Goal: Find specific page/section: Find specific page/section

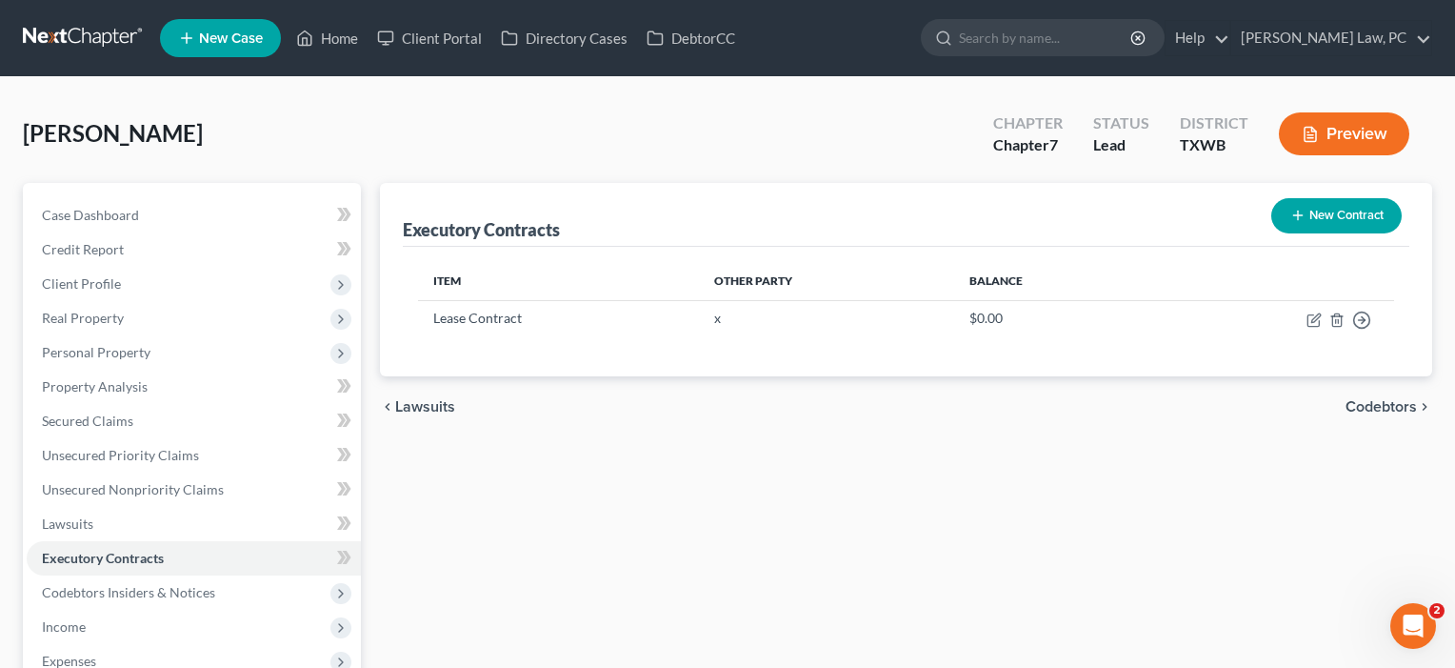
click at [1347, 137] on button "Preview" at bounding box center [1344, 133] width 130 height 43
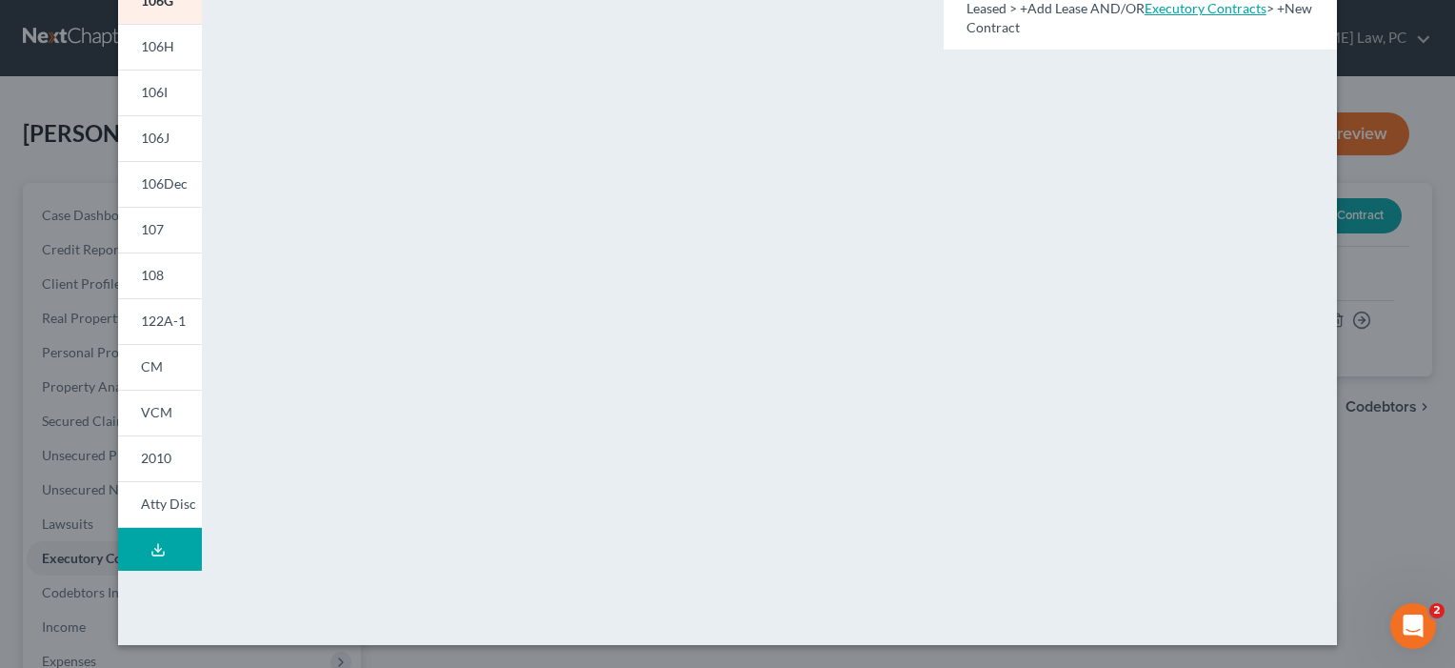
scroll to position [407, 0]
click at [155, 366] on span "CM" at bounding box center [152, 366] width 22 height 16
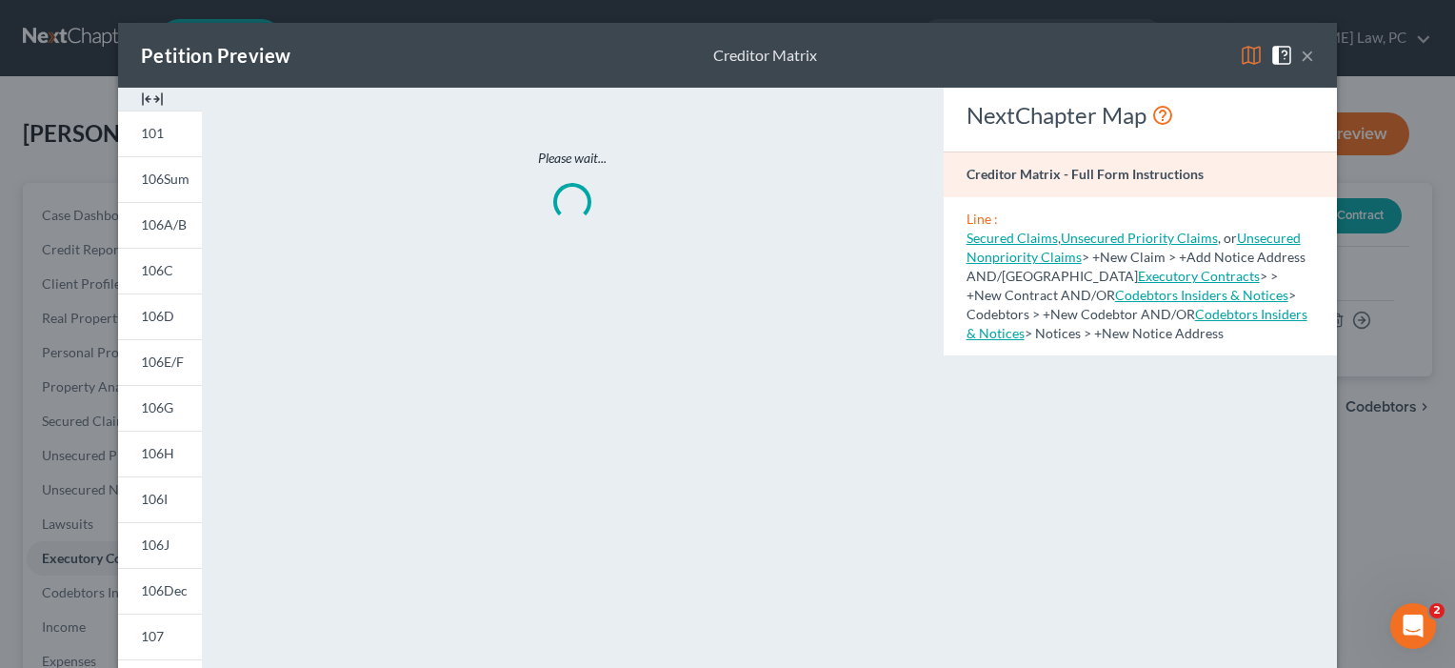
scroll to position [0, 0]
click at [1304, 55] on button "×" at bounding box center [1307, 55] width 13 height 23
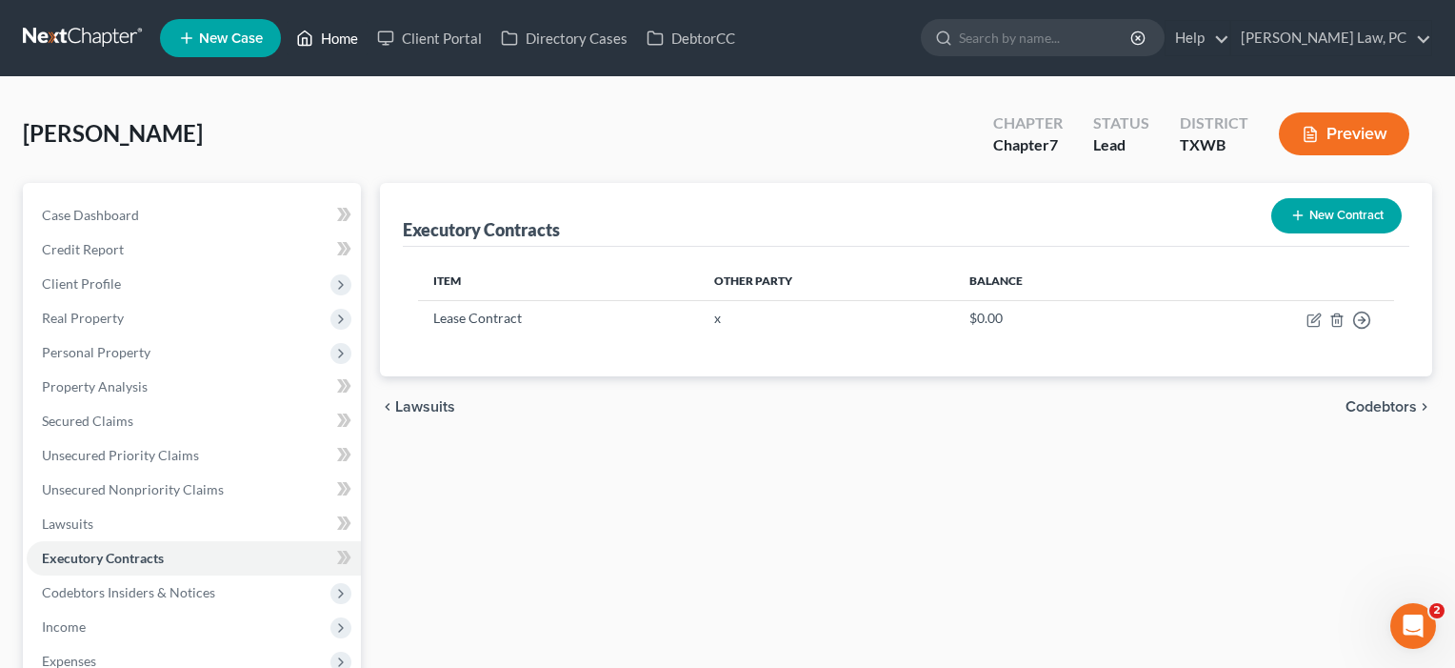
click at [339, 33] on link "Home" at bounding box center [327, 38] width 81 height 34
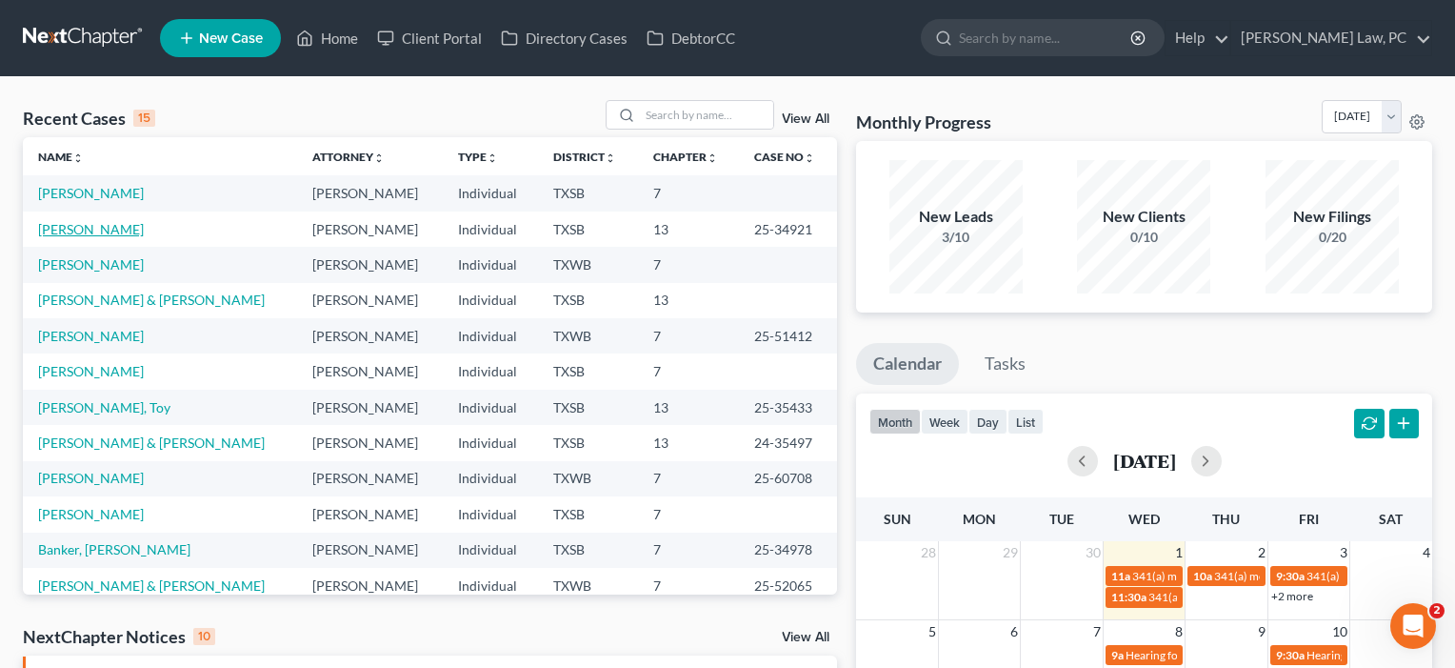
click at [101, 228] on link "[PERSON_NAME]" at bounding box center [91, 229] width 106 height 16
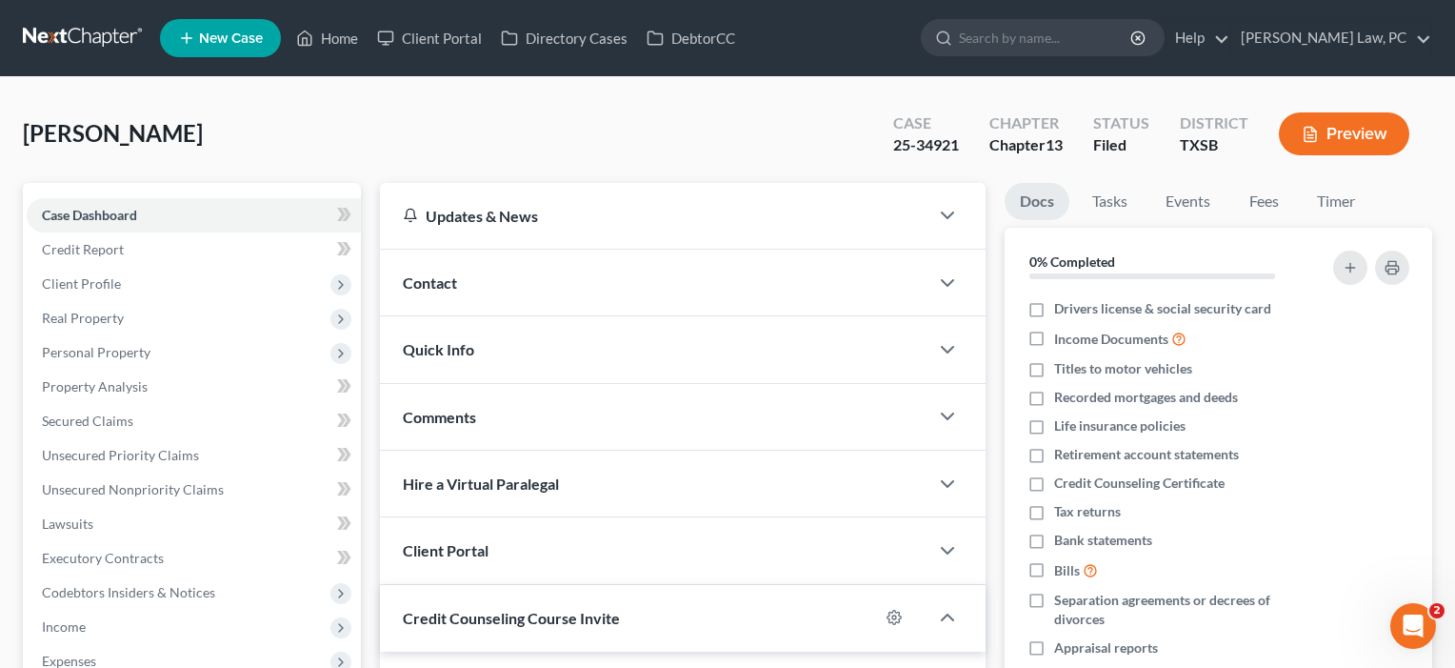
click at [1331, 136] on button "Preview" at bounding box center [1344, 133] width 130 height 43
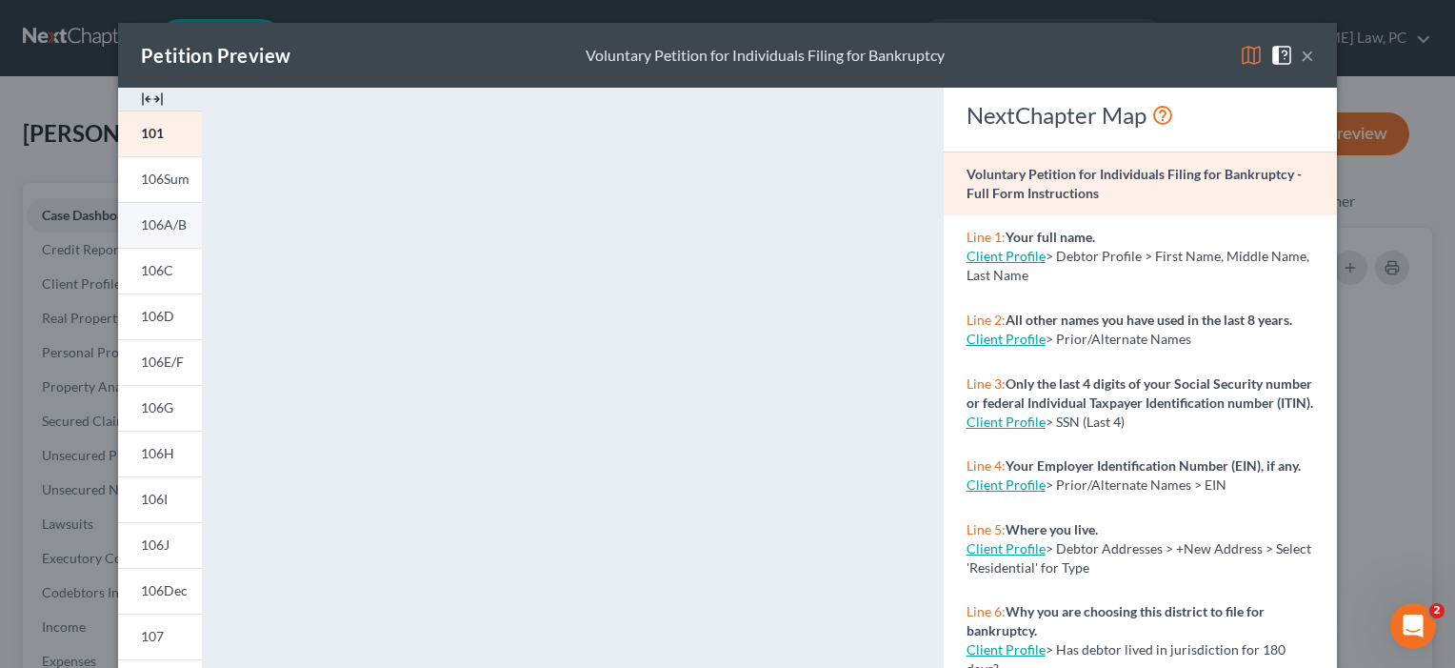
click at [170, 224] on span "106A/B" at bounding box center [164, 224] width 46 height 16
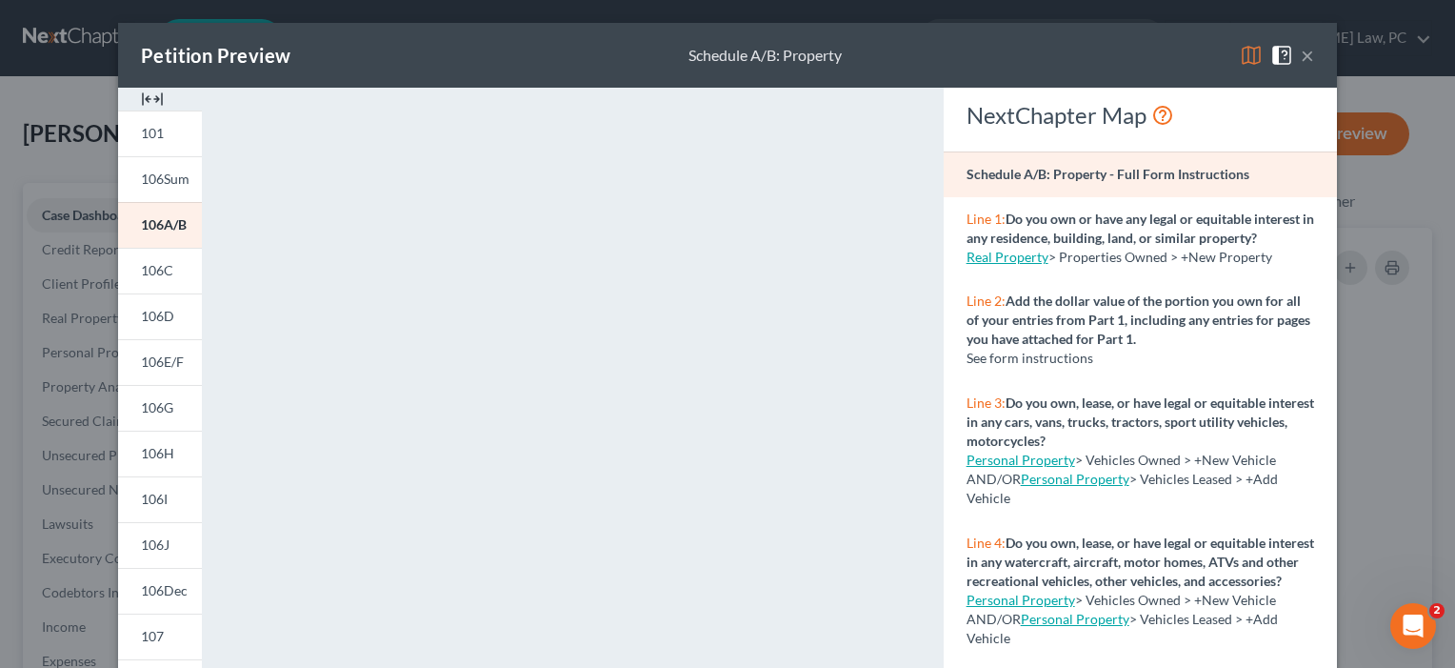
click at [1312, 54] on button "×" at bounding box center [1307, 55] width 13 height 23
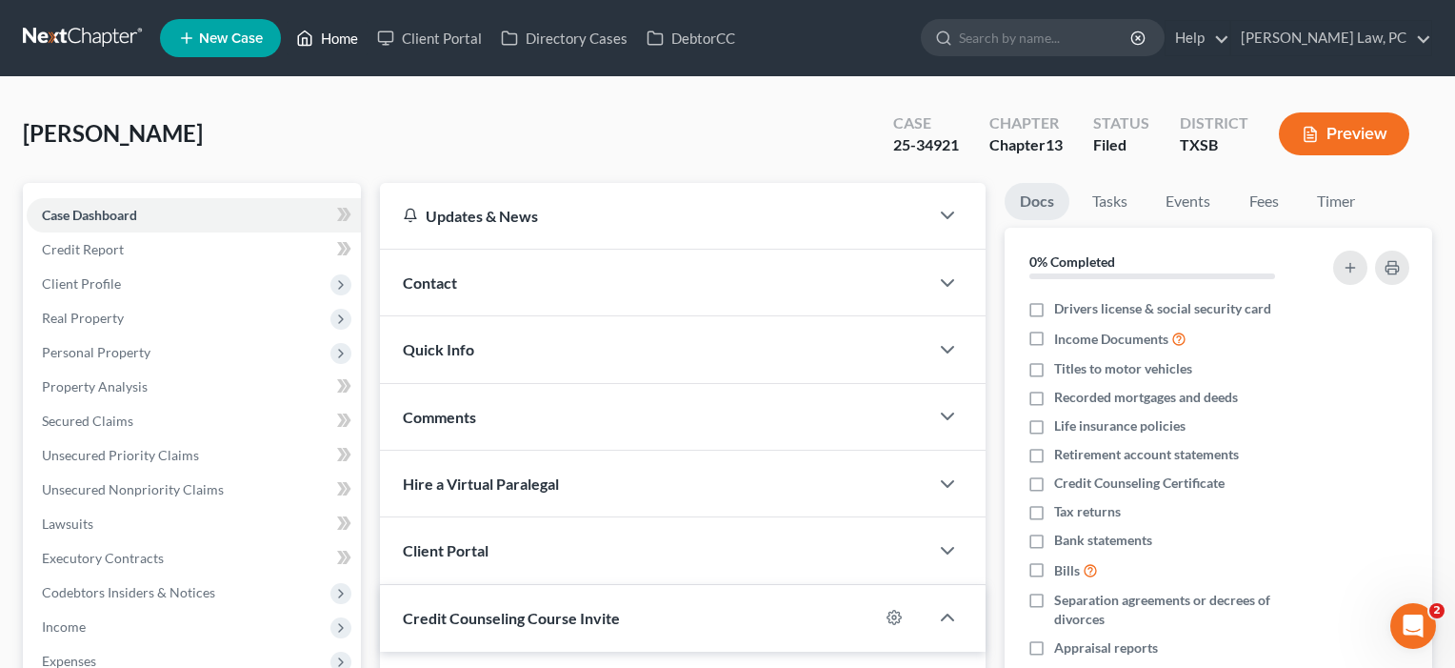
click at [332, 49] on link "Home" at bounding box center [327, 38] width 81 height 34
click at [332, 42] on link "Home" at bounding box center [327, 38] width 81 height 34
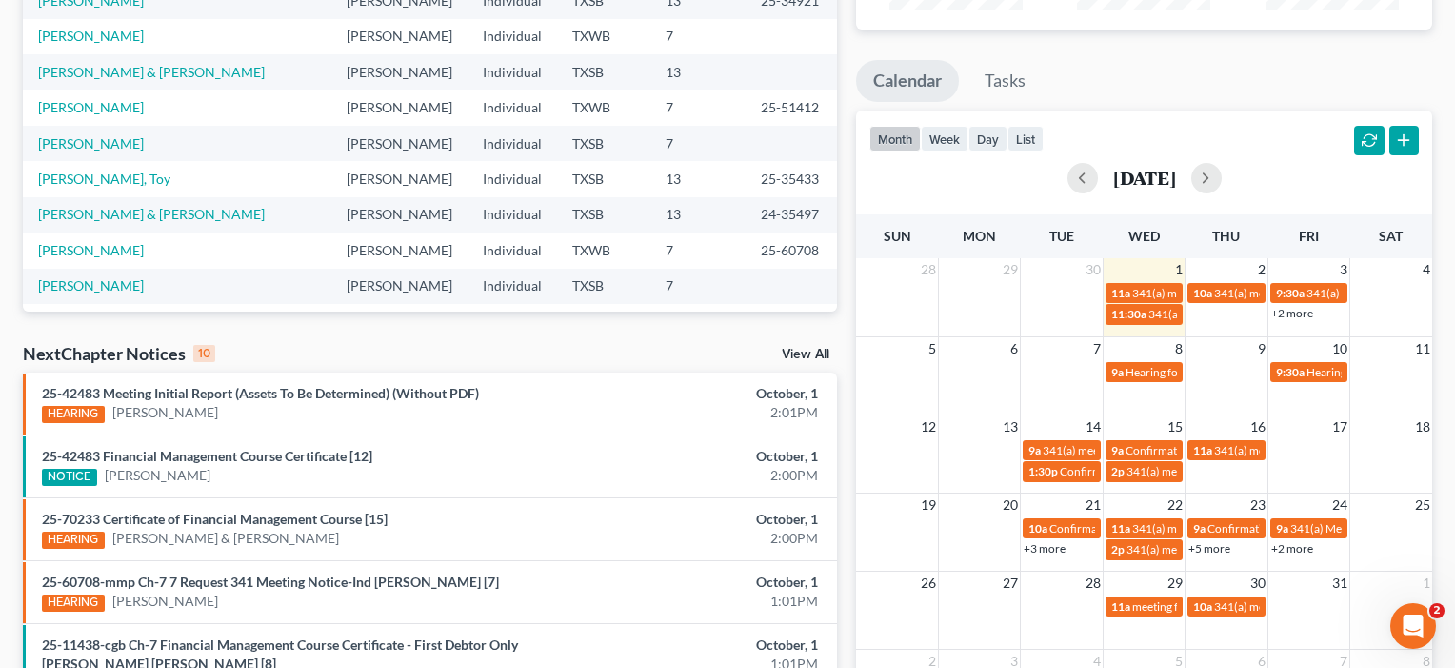
scroll to position [286, 0]
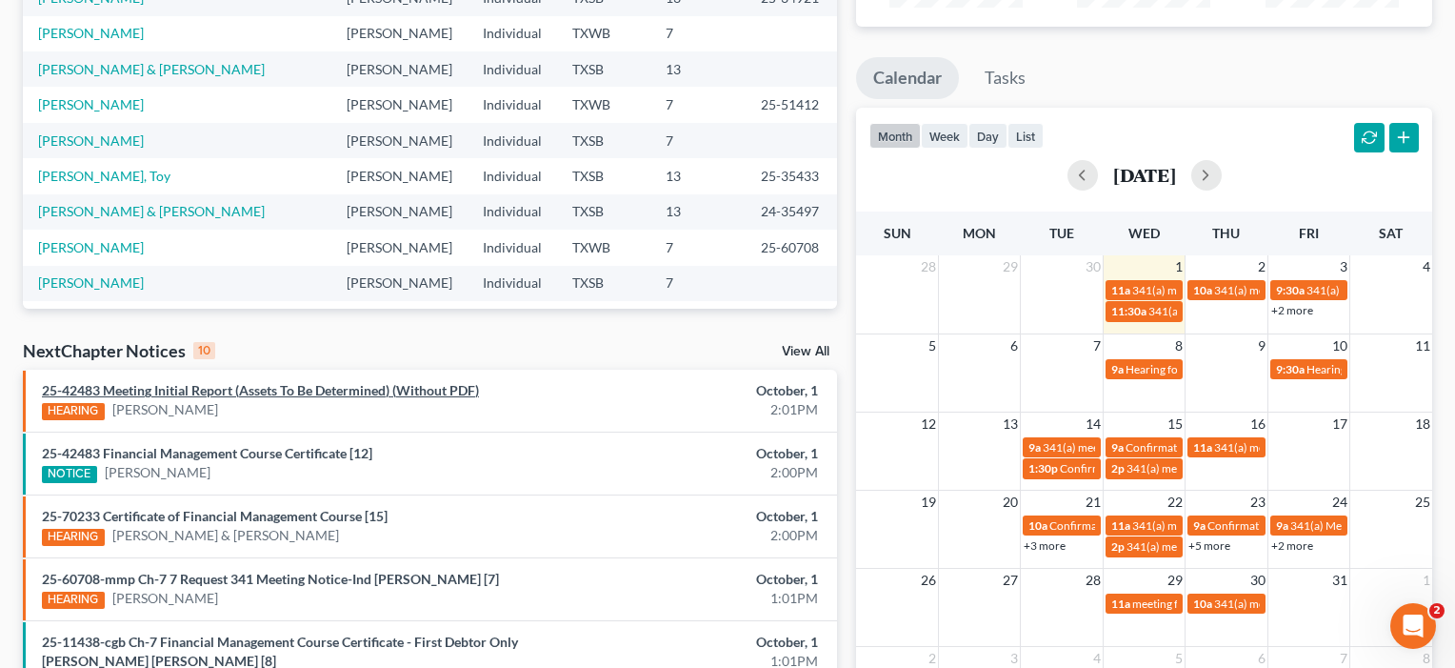
click at [224, 391] on link "25-42483 Meeting Initial Report (Assets To Be Determined) (Without PDF)" at bounding box center [260, 390] width 437 height 16
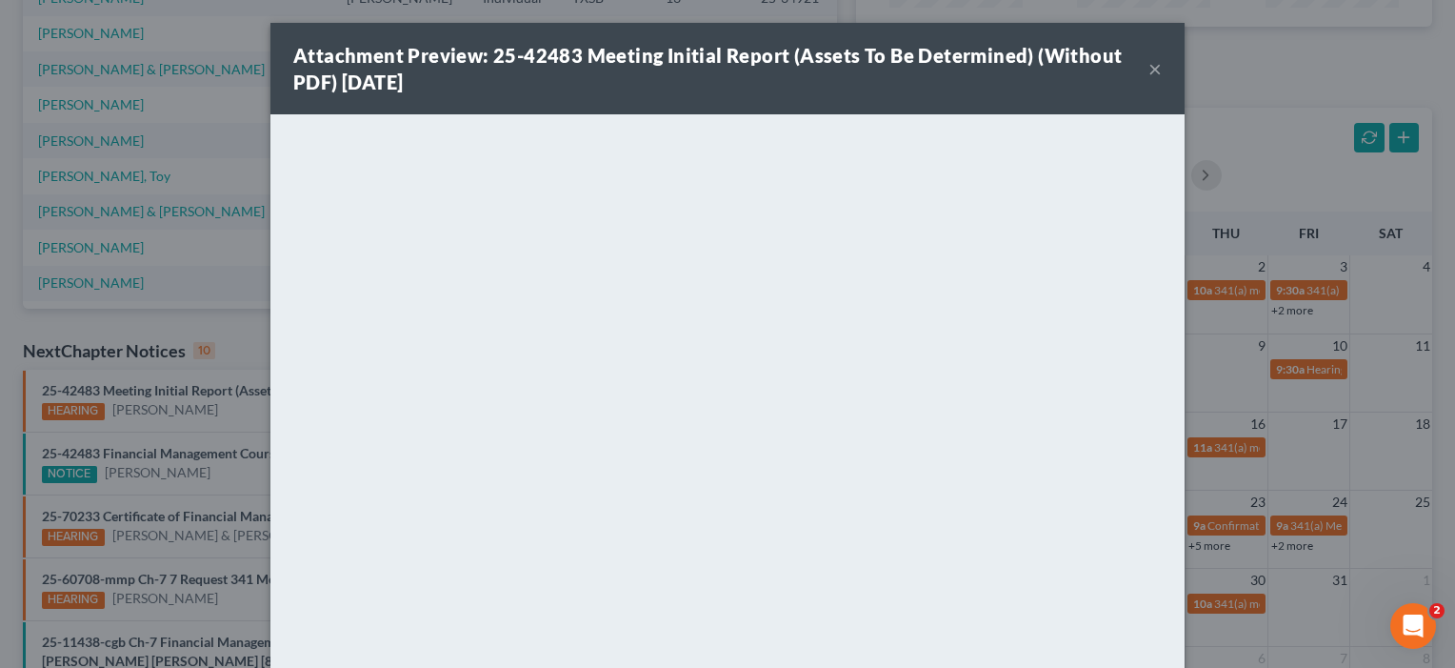
click at [1148, 68] on div "Attachment Preview: 25-42483 Meeting Initial Report (Assets To Be Determined) (…" at bounding box center [720, 68] width 855 height 53
click at [1148, 66] on div "Attachment Preview: 25-42483 Meeting Initial Report (Assets To Be Determined) (…" at bounding box center [720, 68] width 855 height 53
click at [1159, 74] on button "×" at bounding box center [1155, 68] width 13 height 23
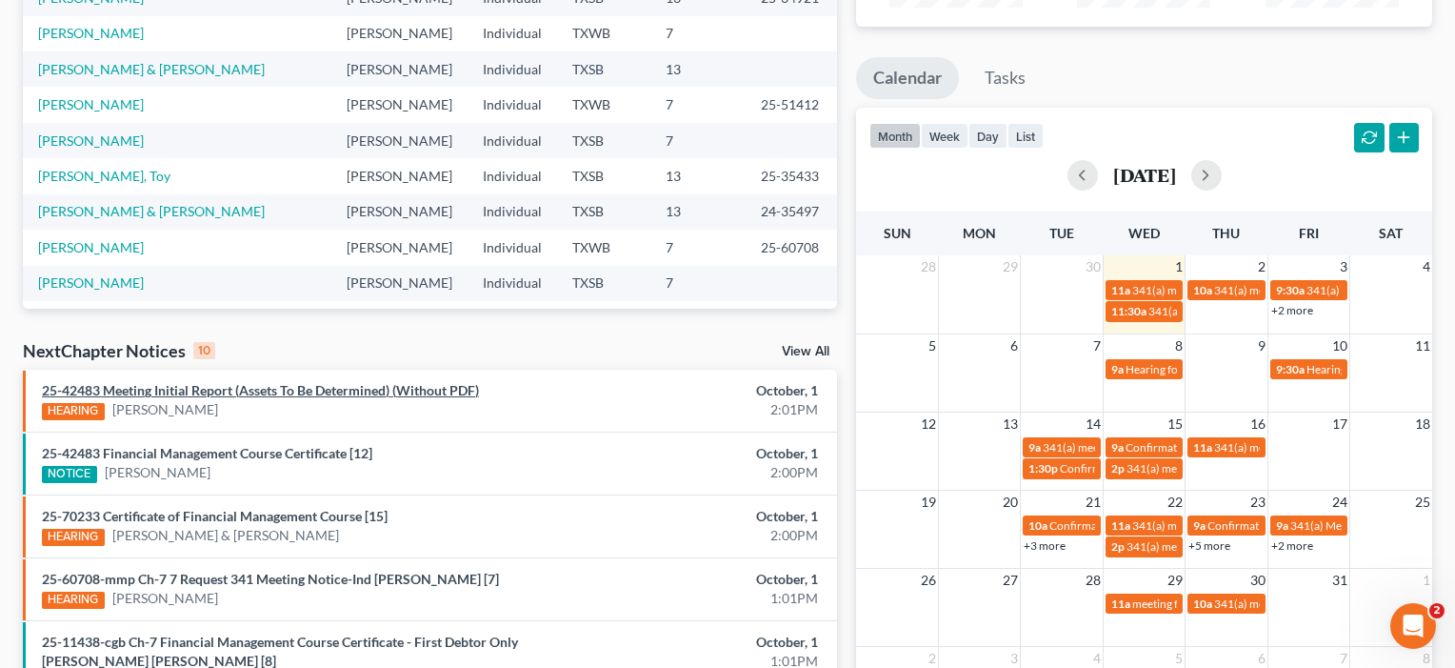
click at [243, 391] on link "25-42483 Meeting Initial Report (Assets To Be Determined) (Without PDF)" at bounding box center [260, 390] width 437 height 16
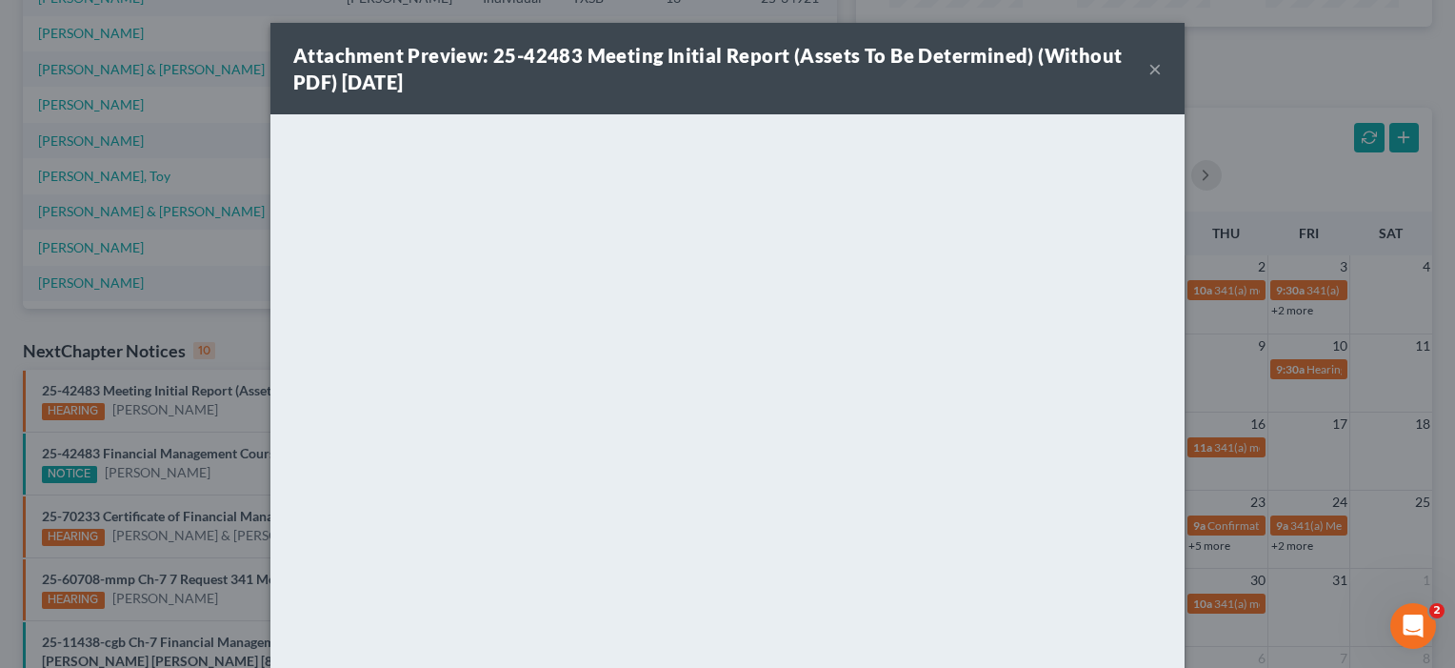
click at [1152, 67] on button "×" at bounding box center [1155, 68] width 13 height 23
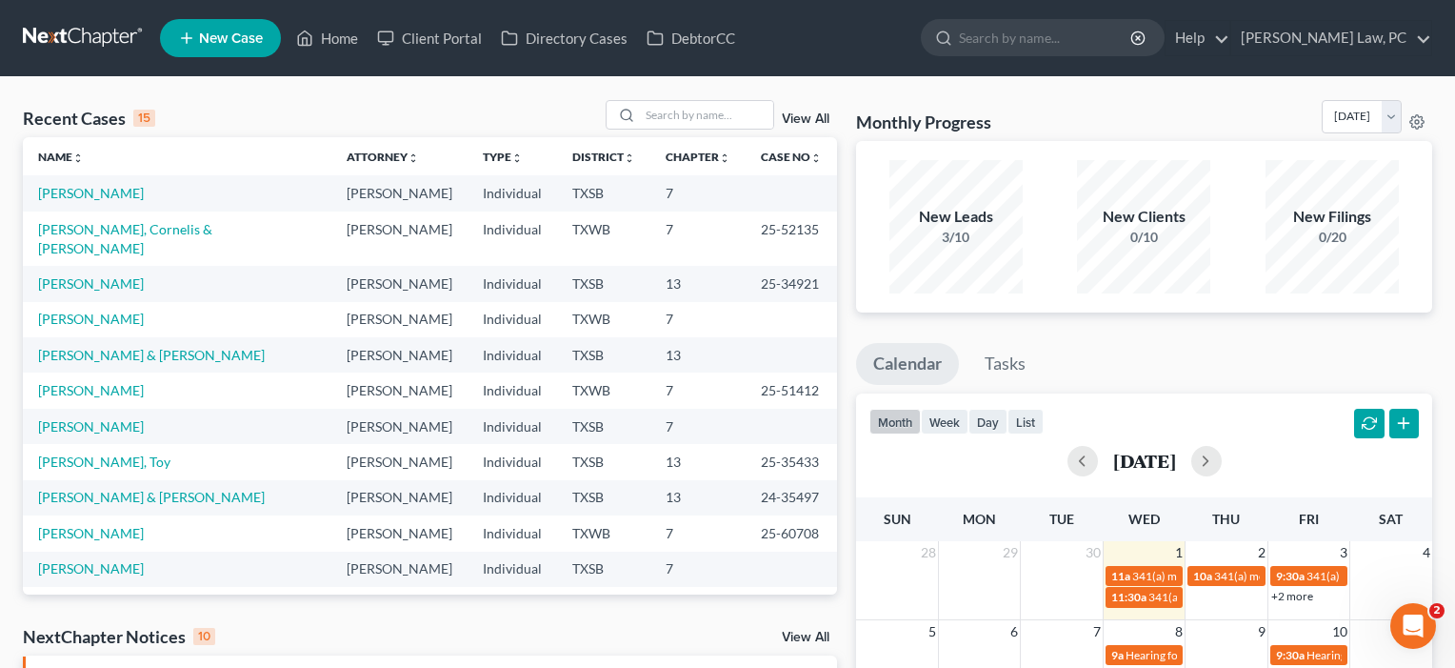
scroll to position [0, 0]
click at [691, 110] on input "search" at bounding box center [706, 115] width 133 height 28
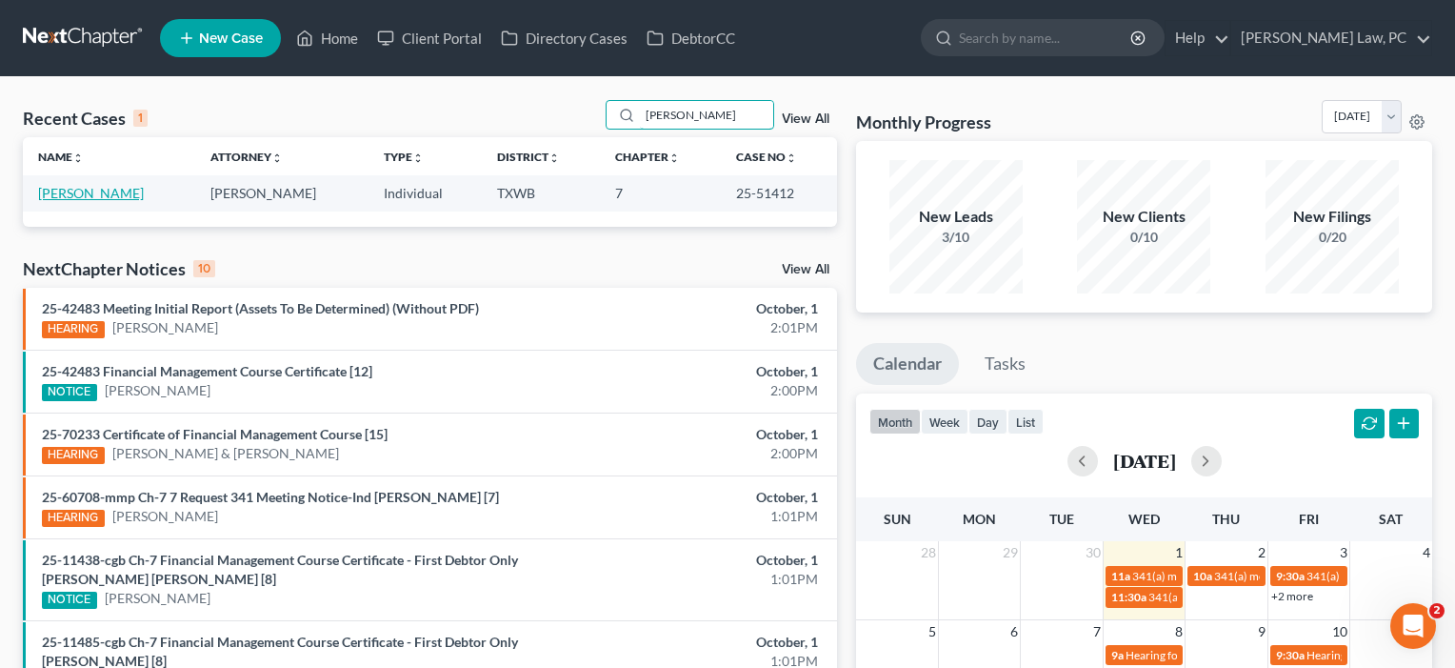
type input "[PERSON_NAME]"
click at [93, 191] on link "[PERSON_NAME]" at bounding box center [91, 193] width 106 height 16
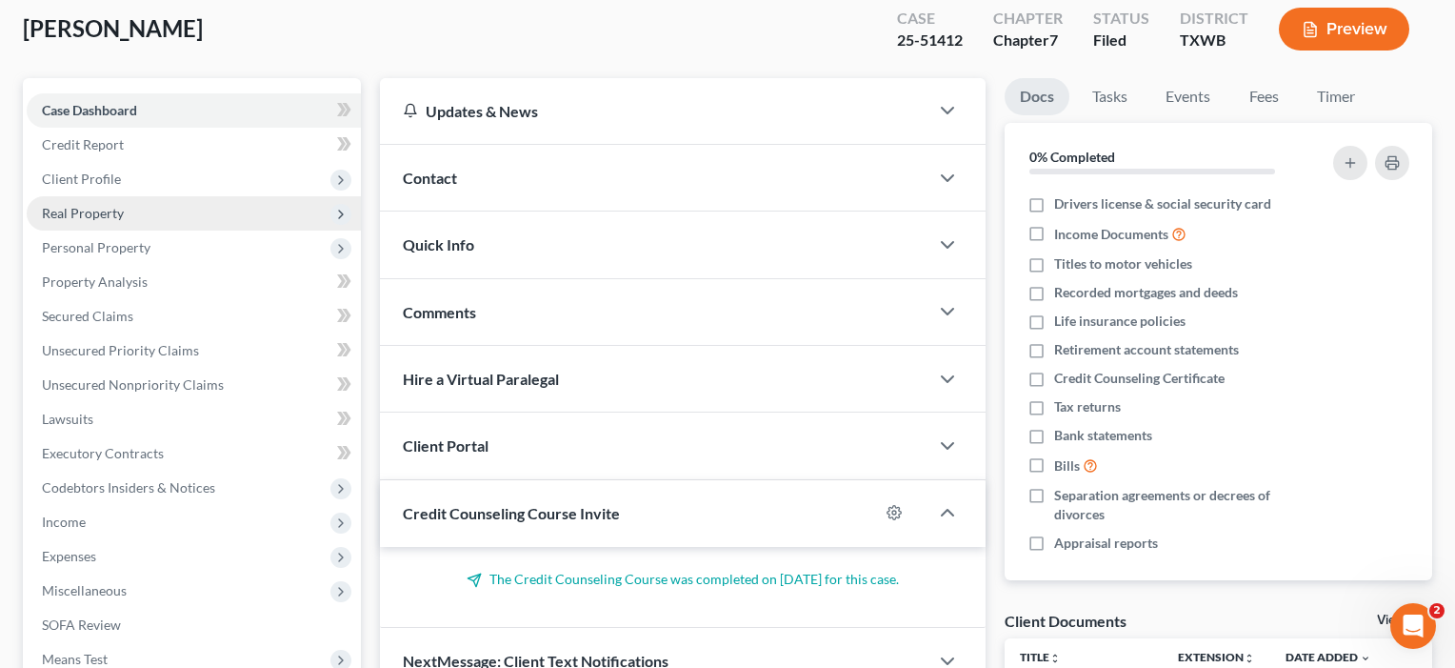
scroll to position [114, 0]
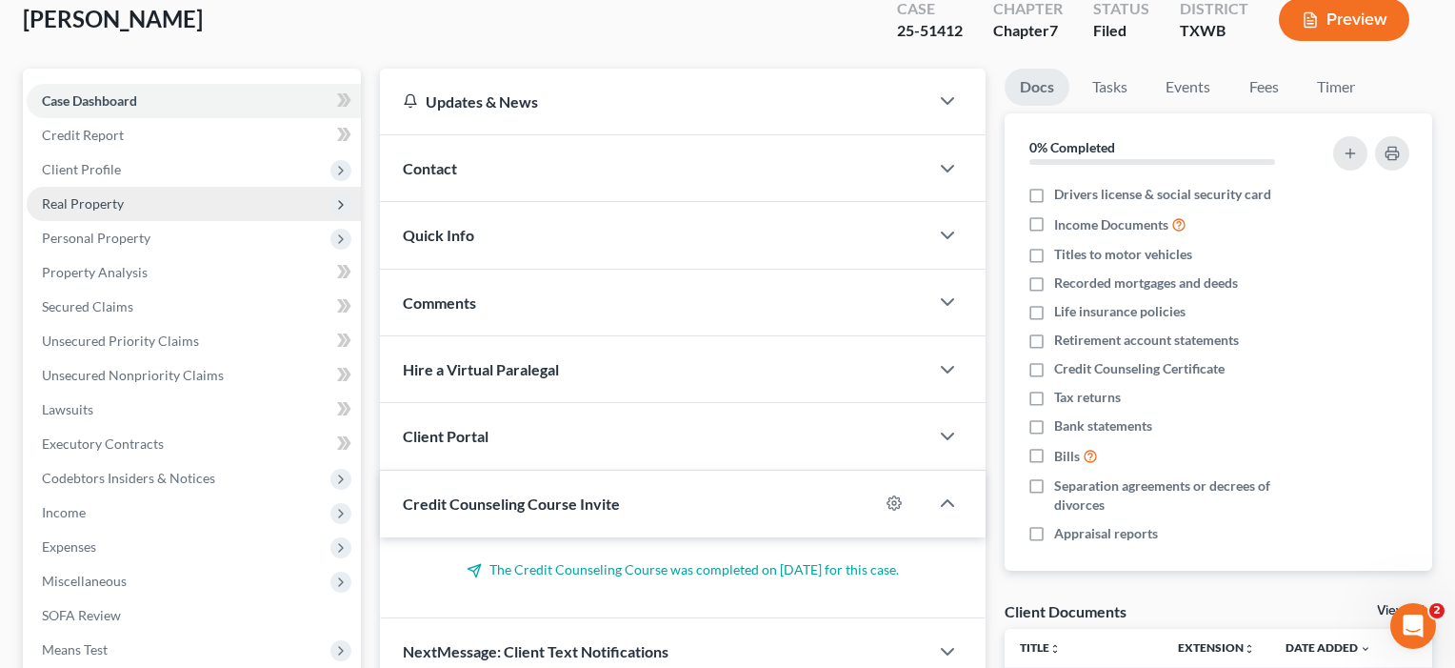
click at [92, 209] on span "Real Property" at bounding box center [83, 203] width 82 height 16
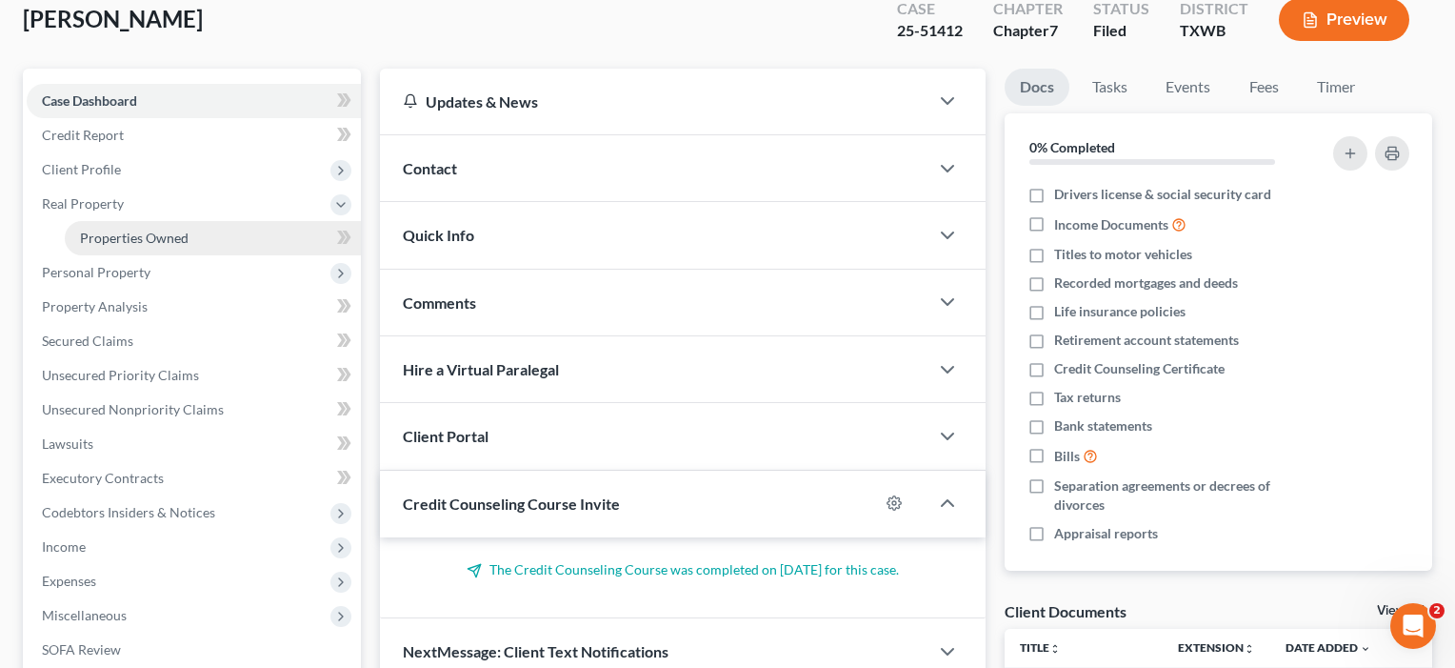
click at [102, 248] on link "Properties Owned" at bounding box center [213, 238] width 296 height 34
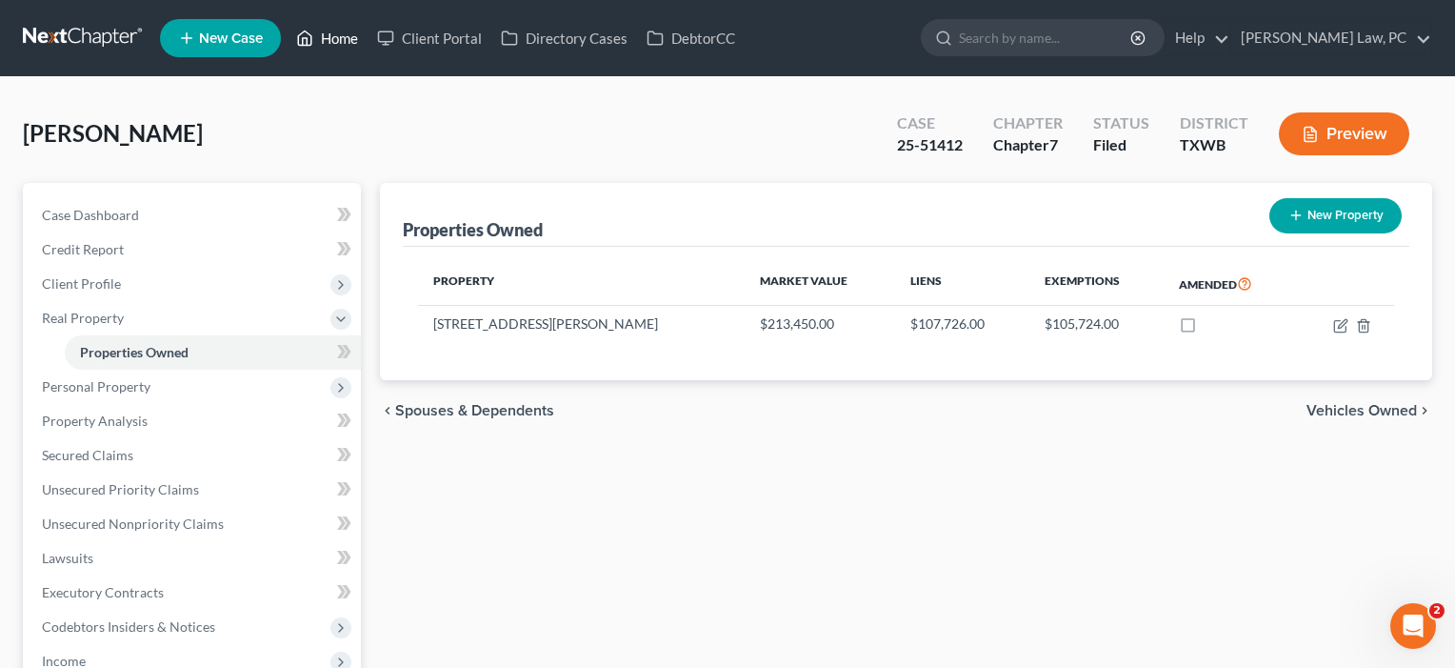
click at [327, 39] on link "Home" at bounding box center [327, 38] width 81 height 34
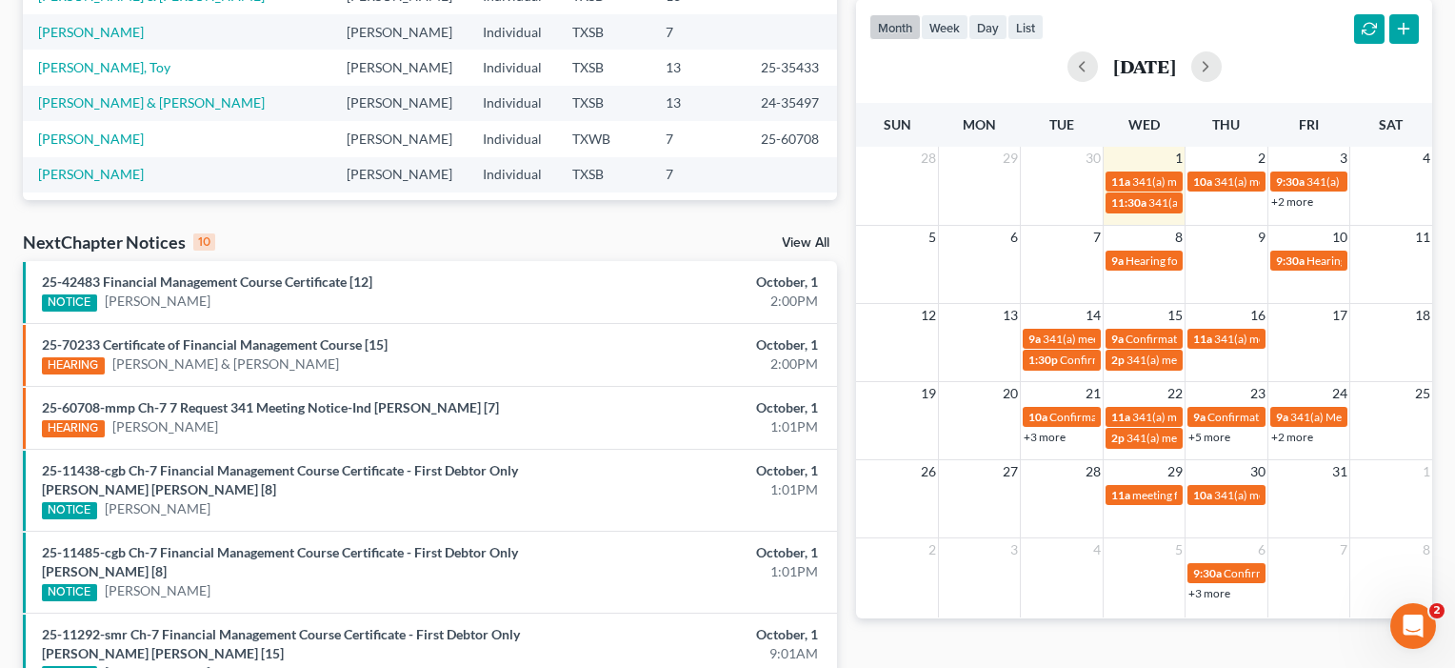
scroll to position [405, 0]
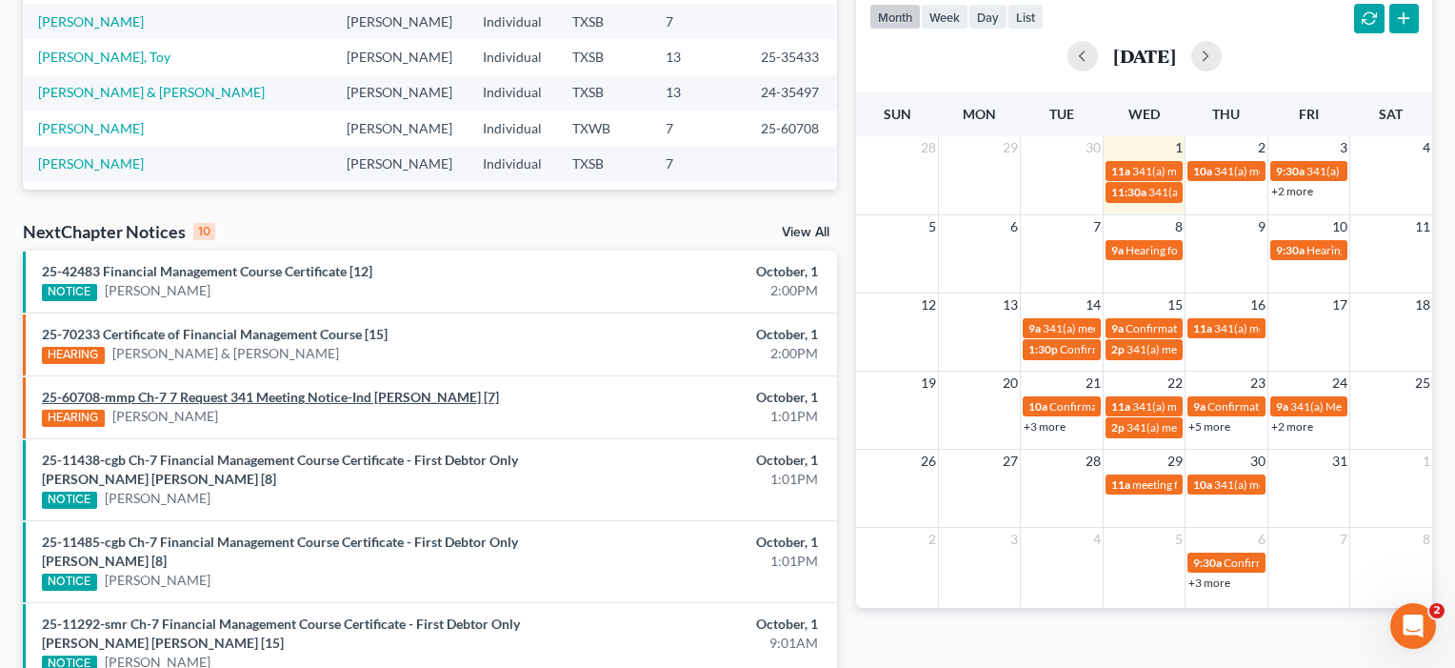
click at [368, 395] on link "25-60708-mmp Ch-7 7 Request 341 Meeting Notice-Ind [PERSON_NAME] [7]" at bounding box center [270, 397] width 457 height 16
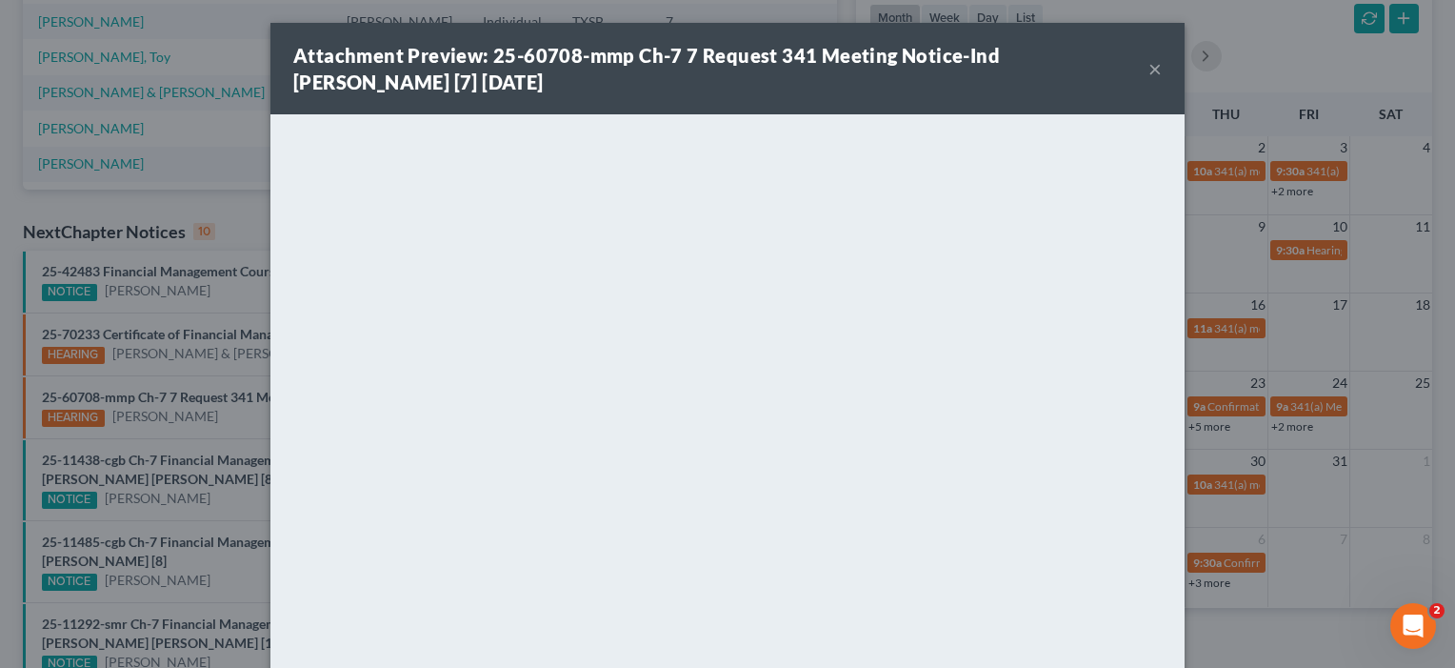
click at [1152, 71] on button "×" at bounding box center [1155, 68] width 13 height 23
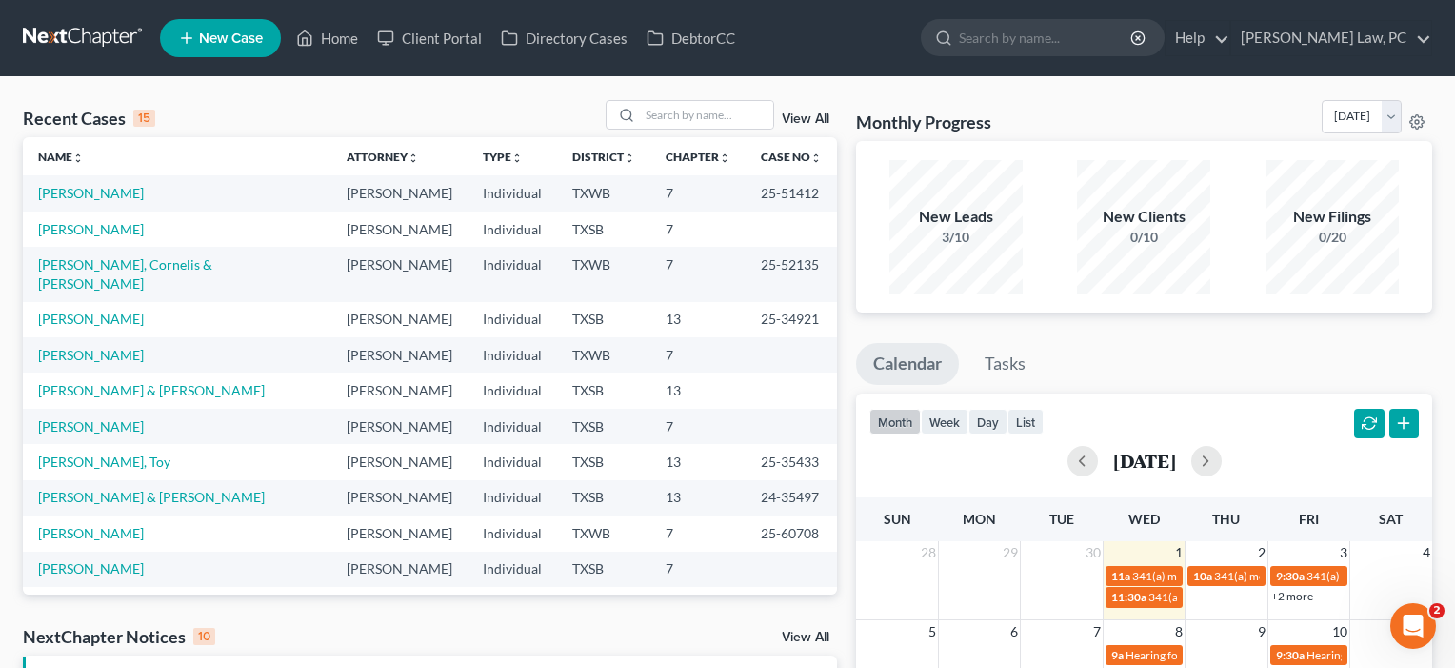
scroll to position [0, 0]
